Goal: Task Accomplishment & Management: Contribute content

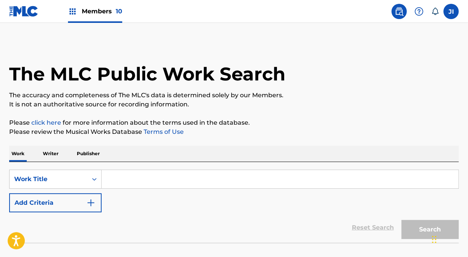
click at [166, 179] on input "Search Form" at bounding box center [280, 179] width 357 height 18
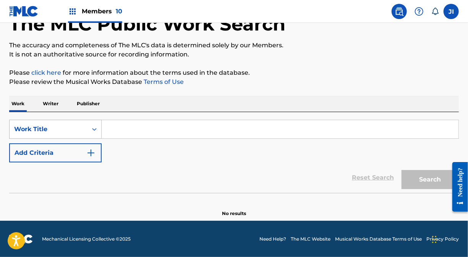
click at [93, 129] on icon "Search Form" at bounding box center [94, 129] width 5 height 3
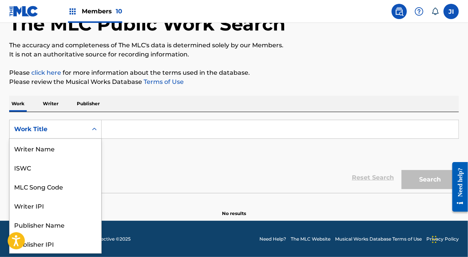
scroll to position [38, 0]
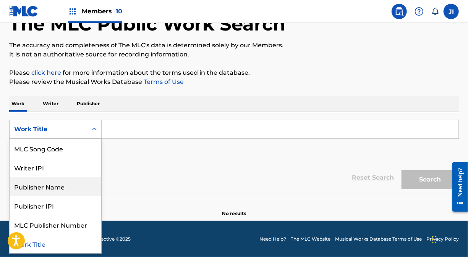
click at [60, 185] on div "Publisher Name" at bounding box center [56, 186] width 92 height 19
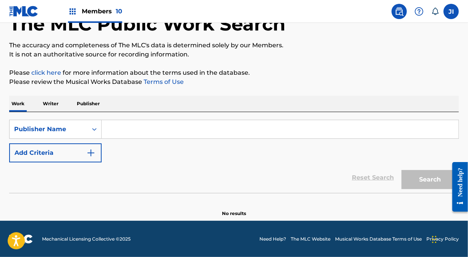
click at [133, 137] on input "Search Form" at bounding box center [280, 129] width 357 height 18
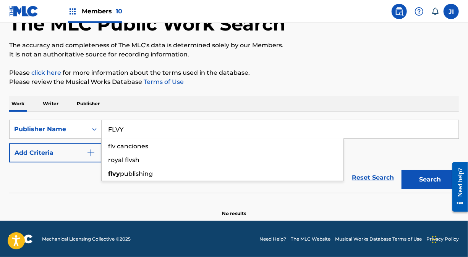
type input "FLVY"
click at [401, 170] on button "Search" at bounding box center [429, 179] width 57 height 19
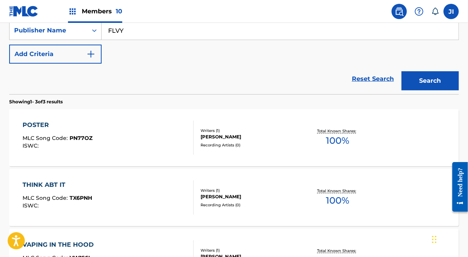
scroll to position [149, 0]
click at [47, 124] on div "POSTER" at bounding box center [58, 124] width 70 height 9
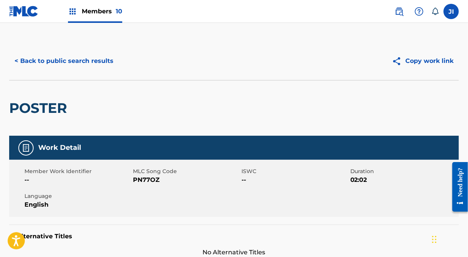
click at [87, 6] on div "Members 10" at bounding box center [95, 11] width 54 height 23
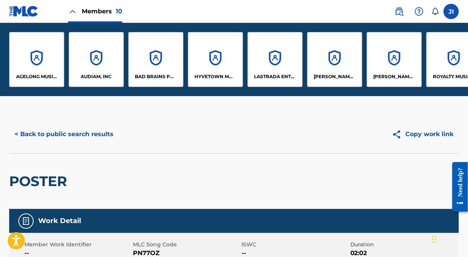
click at [94, 60] on div "AUDIAM, INC" at bounding box center [96, 59] width 55 height 55
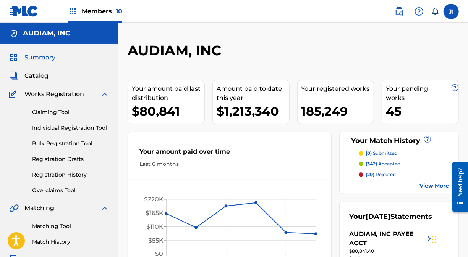
click at [68, 145] on link "Bulk Registration Tool" at bounding box center [70, 144] width 77 height 8
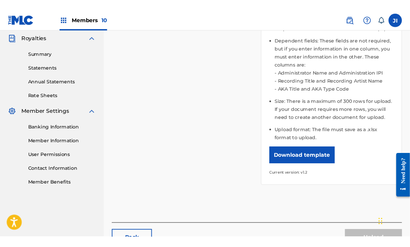
scroll to position [228, 0]
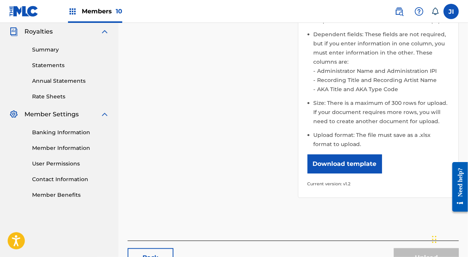
click at [345, 155] on button "Download template" at bounding box center [344, 164] width 74 height 19
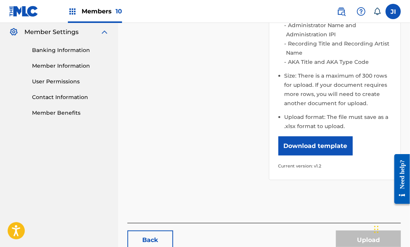
scroll to position [310, 0]
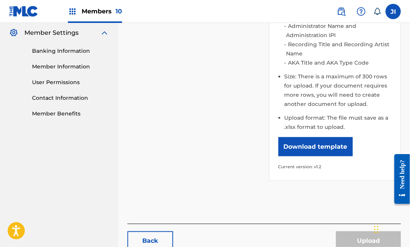
click at [54, 67] on link "Member Information" at bounding box center [70, 67] width 77 height 8
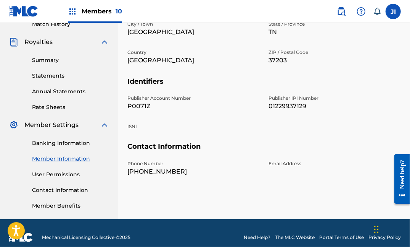
scroll to position [218, 0]
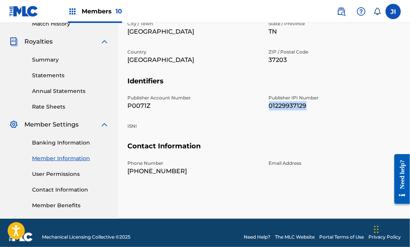
drag, startPoint x: 310, startPoint y: 108, endPoint x: 268, endPoint y: 107, distance: 42.0
click at [268, 107] on div "Publisher Account Number P0071Z Publisher IPI Number 01229937129 ISNI" at bounding box center [265, 117] width 274 height 47
copy p "01229937129"
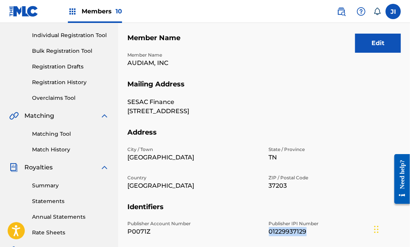
scroll to position [36, 0]
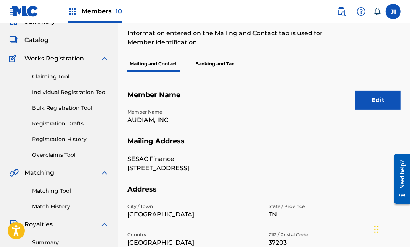
click at [58, 107] on link "Bulk Registration Tool" at bounding box center [70, 108] width 77 height 8
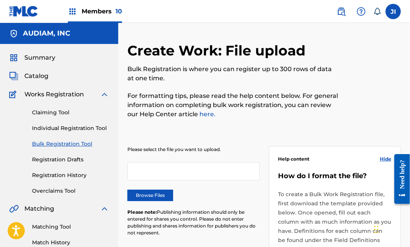
click at [140, 196] on label "Browse Files" at bounding box center [151, 194] width 46 height 11
click at [0, 0] on input "Browse Files" at bounding box center [0, 0] width 0 height 0
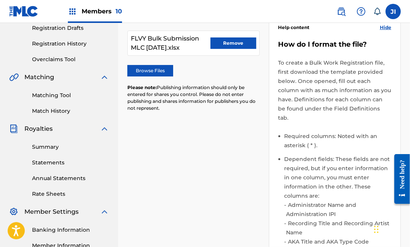
scroll to position [348, 0]
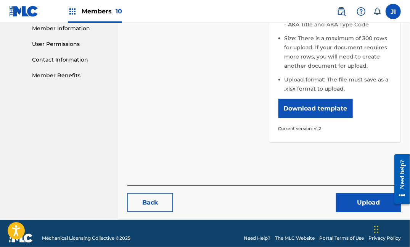
click at [351, 193] on button "Upload" at bounding box center [368, 202] width 65 height 19
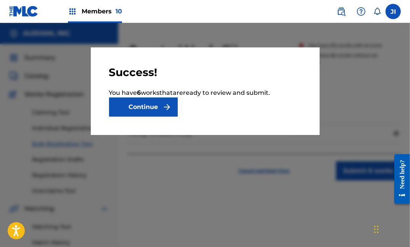
click at [151, 115] on button "Continue" at bounding box center [143, 106] width 69 height 19
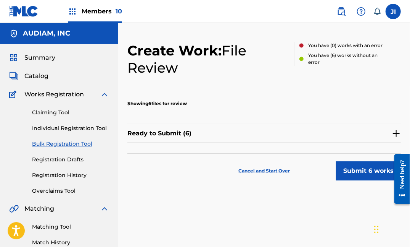
click at [396, 133] on img at bounding box center [396, 133] width 9 height 9
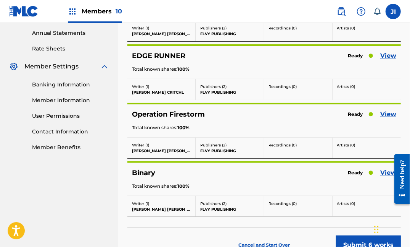
scroll to position [326, 0]
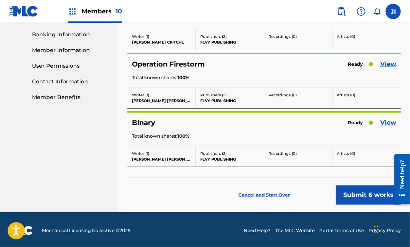
click at [356, 190] on button "Submit 6 works" at bounding box center [368, 194] width 65 height 19
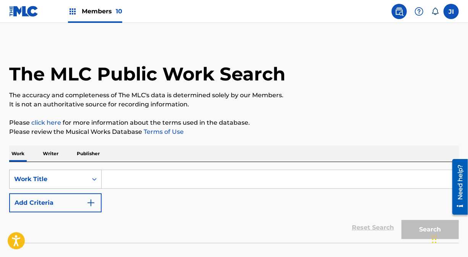
click at [90, 182] on div "Work Title" at bounding box center [55, 179] width 92 height 19
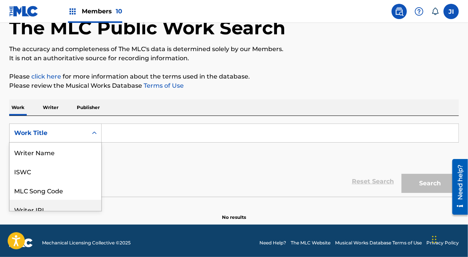
scroll to position [38, 0]
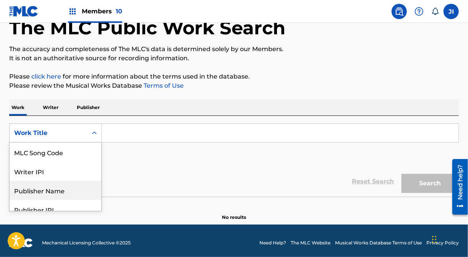
click at [67, 191] on div "Publisher Name" at bounding box center [56, 190] width 92 height 19
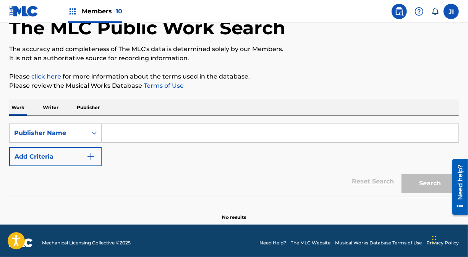
click at [149, 134] on input "Search Form" at bounding box center [280, 133] width 357 height 18
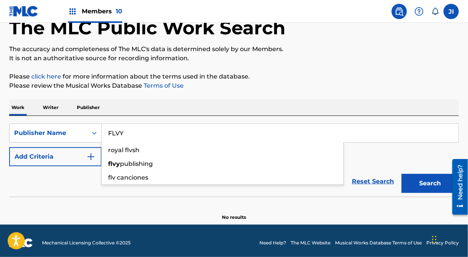
type input "FLVY"
click at [401, 174] on button "Search" at bounding box center [429, 183] width 57 height 19
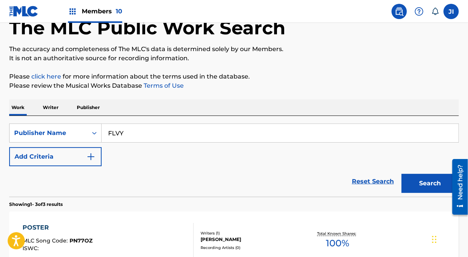
scroll to position [139, 0]
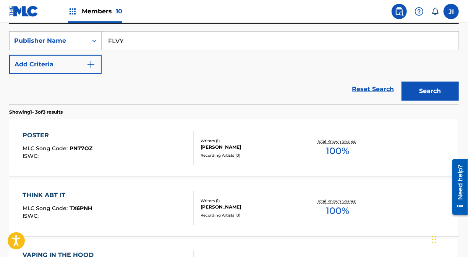
click at [43, 135] on div "POSTER" at bounding box center [58, 135] width 70 height 9
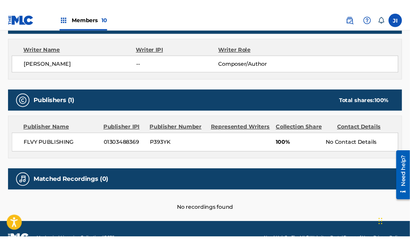
scroll to position [267, 0]
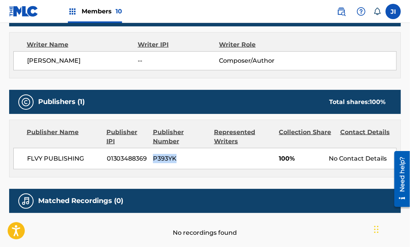
drag, startPoint x: 182, startPoint y: 157, endPoint x: 153, endPoint y: 159, distance: 29.1
click at [153, 159] on span "P393YK" at bounding box center [180, 158] width 55 height 9
copy span "P393YK"
drag, startPoint x: 61, startPoint y: 161, endPoint x: 80, endPoint y: 156, distance: 19.6
click at [61, 161] on span "FLVY PUBLISHING" at bounding box center [64, 158] width 74 height 9
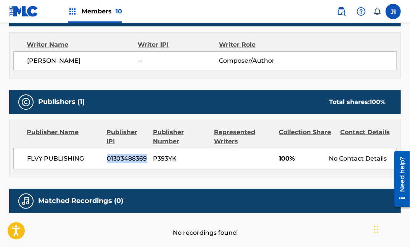
drag, startPoint x: 148, startPoint y: 157, endPoint x: 107, endPoint y: 161, distance: 41.4
click at [107, 161] on div "FLVY PUBLISHING 01303488369 P393YK 100% No Contact Details" at bounding box center [205, 158] width 384 height 21
copy span "01303488369"
drag, startPoint x: 81, startPoint y: 80, endPoint x: 103, endPoint y: 60, distance: 29.2
click at [81, 80] on div "Work Detail Member Work Identifier -- MLC Song Code PN77OZ ISWC -- Duration 02:…" at bounding box center [205, 53] width 392 height 368
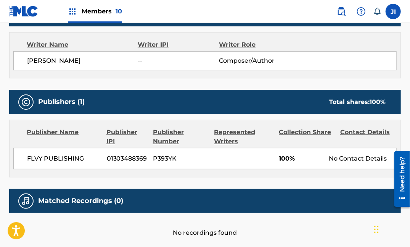
scroll to position [0, 0]
